Goal: Information Seeking & Learning: Learn about a topic

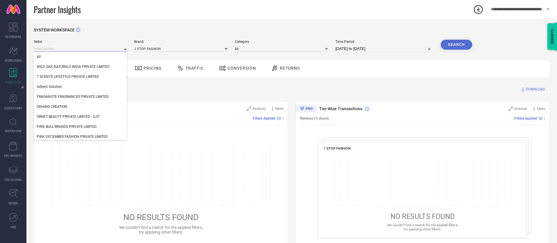
click at [61, 48] on input at bounding box center [80, 49] width 93 height 6
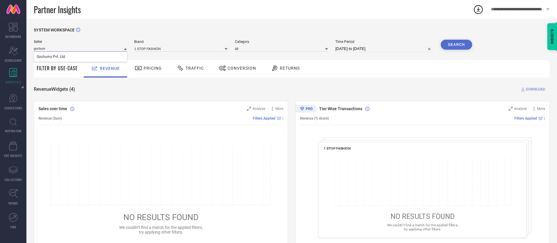
type input "gochums"
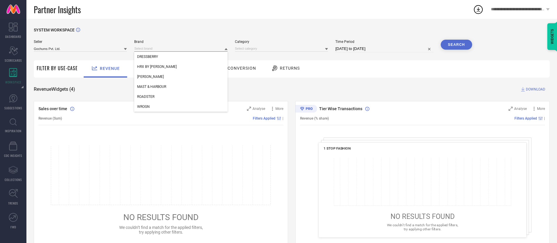
click at [138, 48] on input at bounding box center [180, 49] width 93 height 6
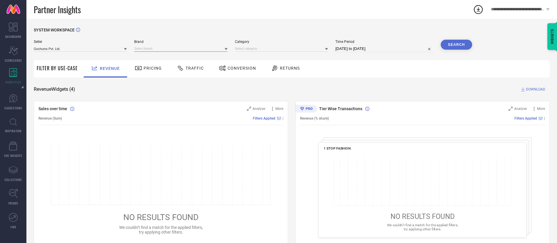
click at [152, 50] on input at bounding box center [180, 49] width 93 height 6
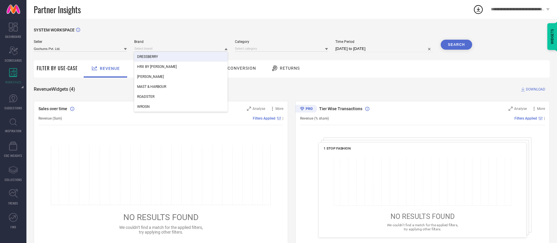
click at [153, 55] on span "DRESSBERRY" at bounding box center [147, 57] width 21 height 4
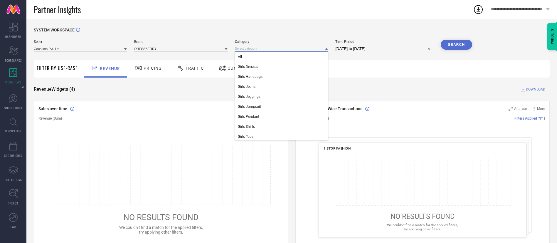
click at [268, 48] on input at bounding box center [281, 49] width 93 height 6
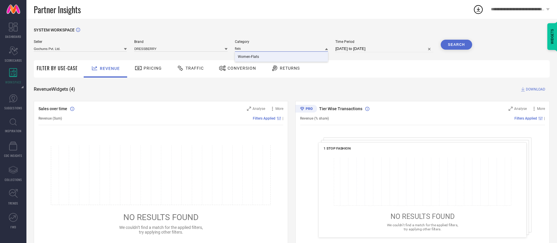
type input "flats"
click at [268, 52] on div "Women-Flats" at bounding box center [281, 57] width 93 height 10
click at [382, 48] on input "[DATE] to [DATE]" at bounding box center [384, 48] width 98 height 7
select select "7"
select select "2025"
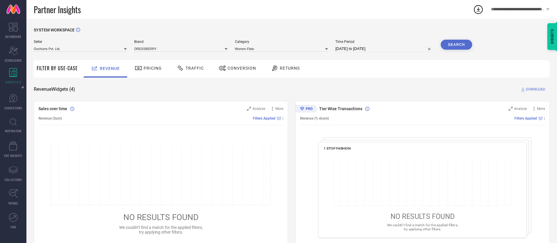
select select "8"
select select "2025"
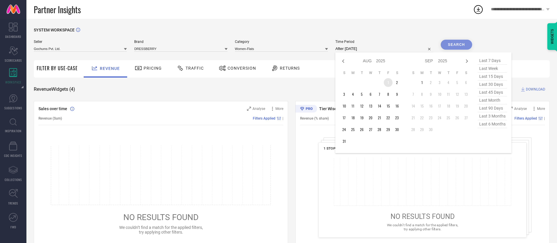
click at [390, 84] on td "1" at bounding box center [388, 82] width 9 height 9
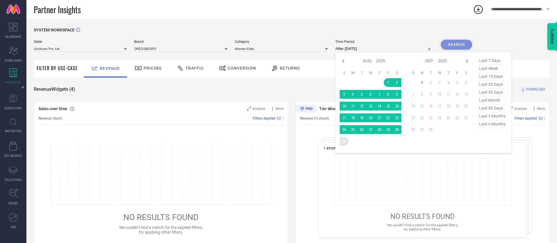
type input "[DATE] to [DATE]"
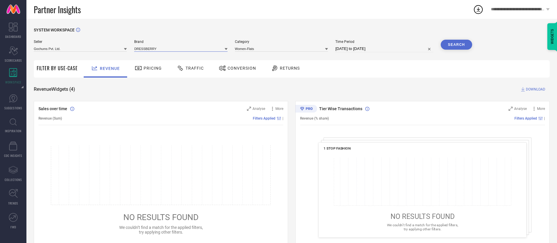
click at [204, 50] on input at bounding box center [180, 49] width 93 height 6
click at [192, 50] on input at bounding box center [180, 49] width 93 height 6
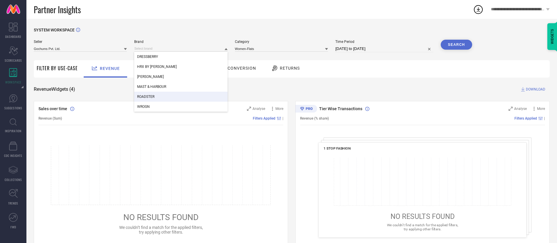
click at [183, 95] on div "ROADSTER" at bounding box center [180, 97] width 93 height 10
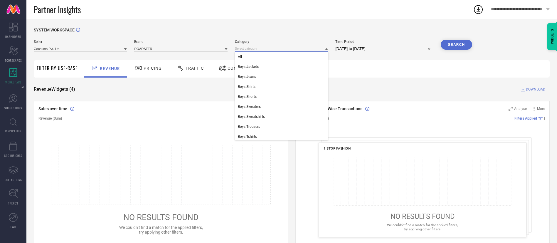
click at [248, 50] on input at bounding box center [281, 49] width 93 height 6
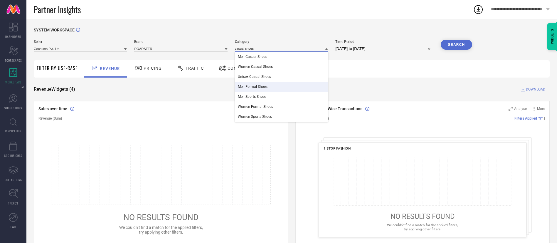
type input "casual shoes"
